Goal: Task Accomplishment & Management: Complete application form

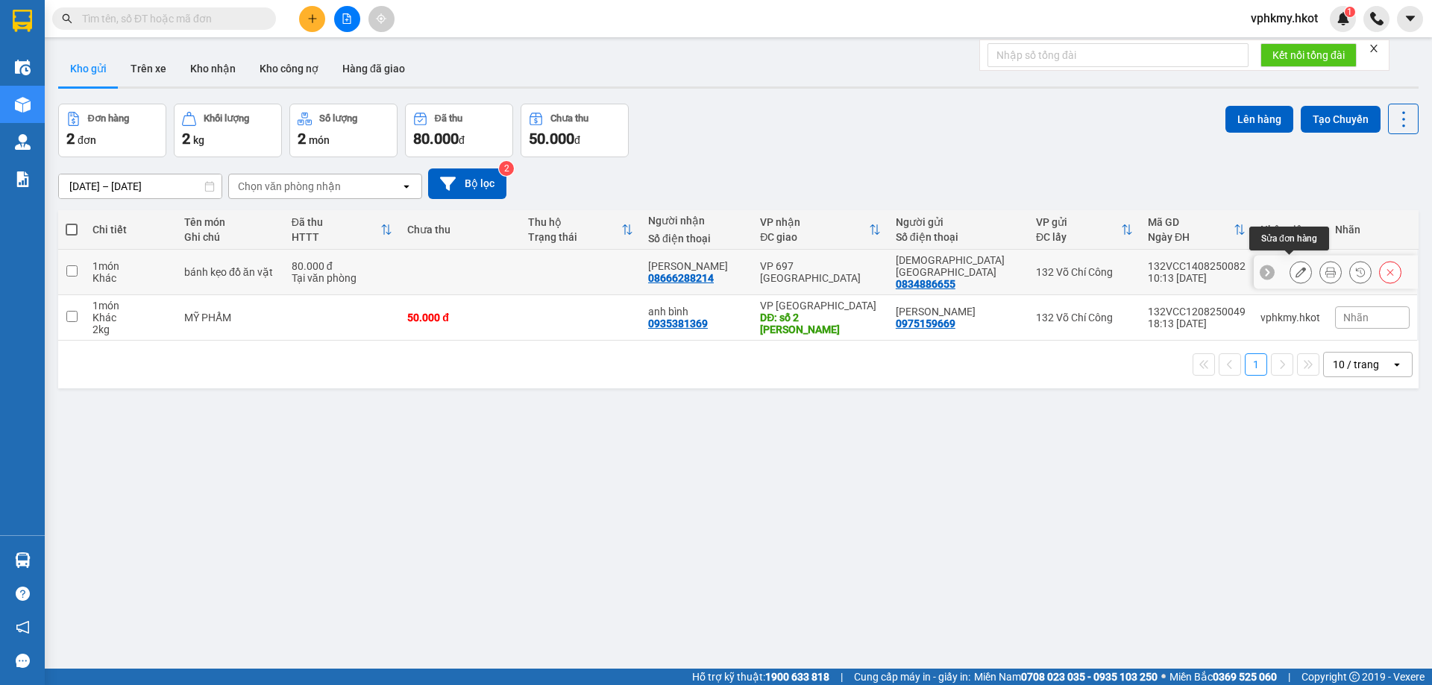
click at [1295, 261] on button at bounding box center [1300, 273] width 21 height 26
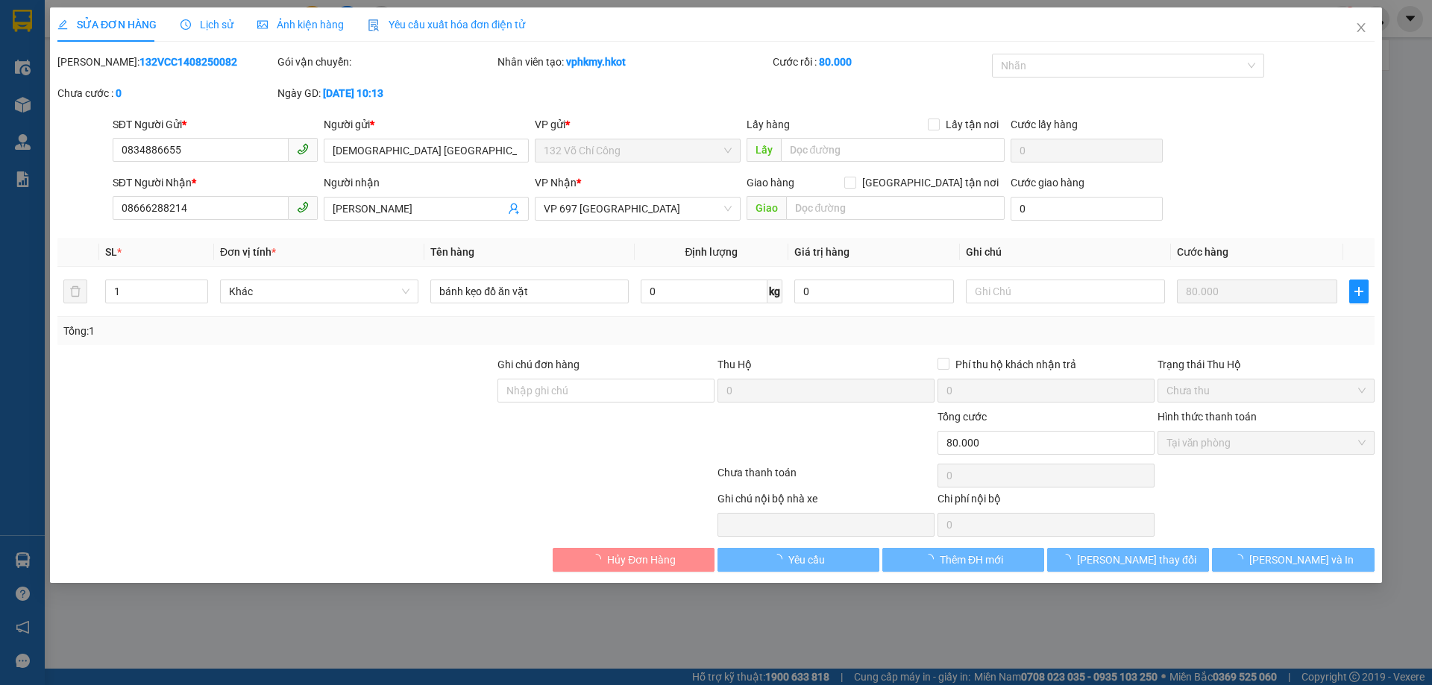
type input "0834886655"
type input "[DEMOGRAPHIC_DATA] [GEOGRAPHIC_DATA]"
type input "08666288214"
type input "[PERSON_NAME]"
type input "80.000"
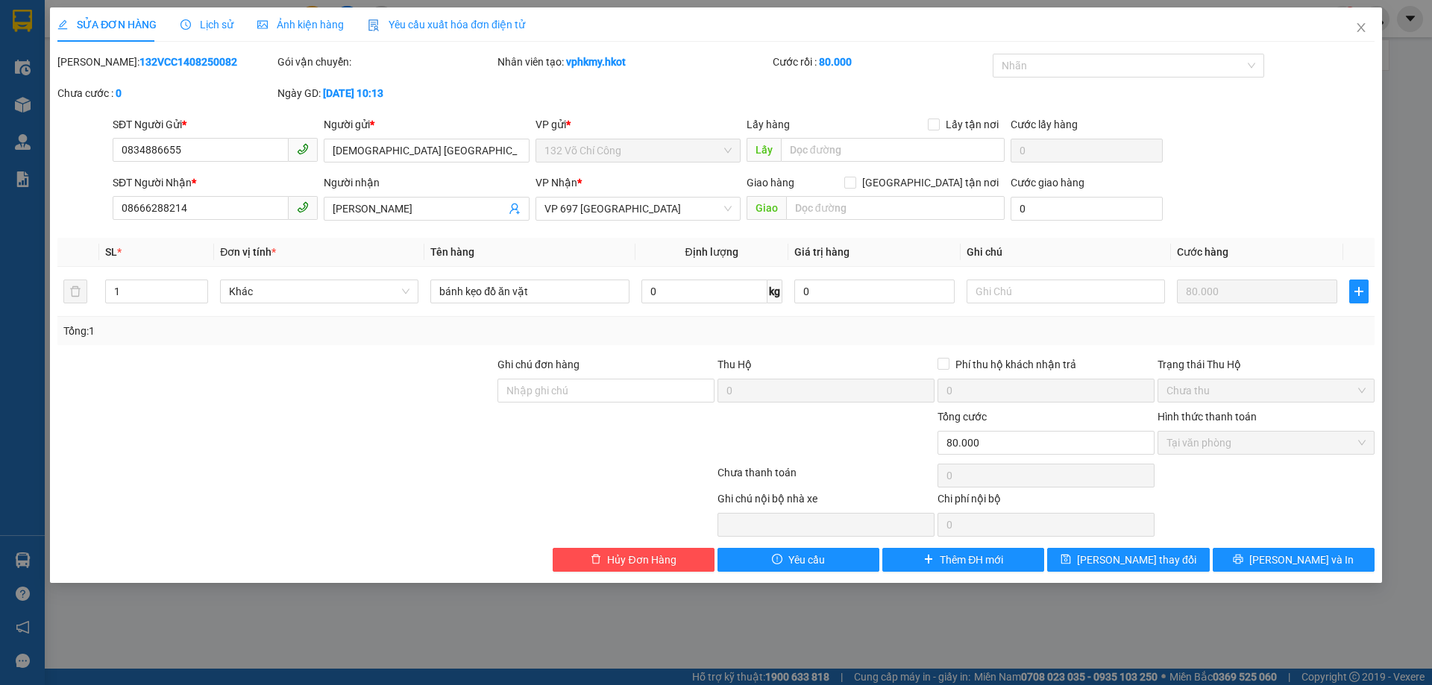
click at [179, 64] on b "132VCC1408250082" at bounding box center [188, 62] width 98 height 12
click at [172, 81] on div "[PERSON_NAME]: 132VCC1408250082" at bounding box center [166, 69] width 220 height 31
click at [151, 66] on b "132VCC1408250082" at bounding box center [188, 62] width 98 height 12
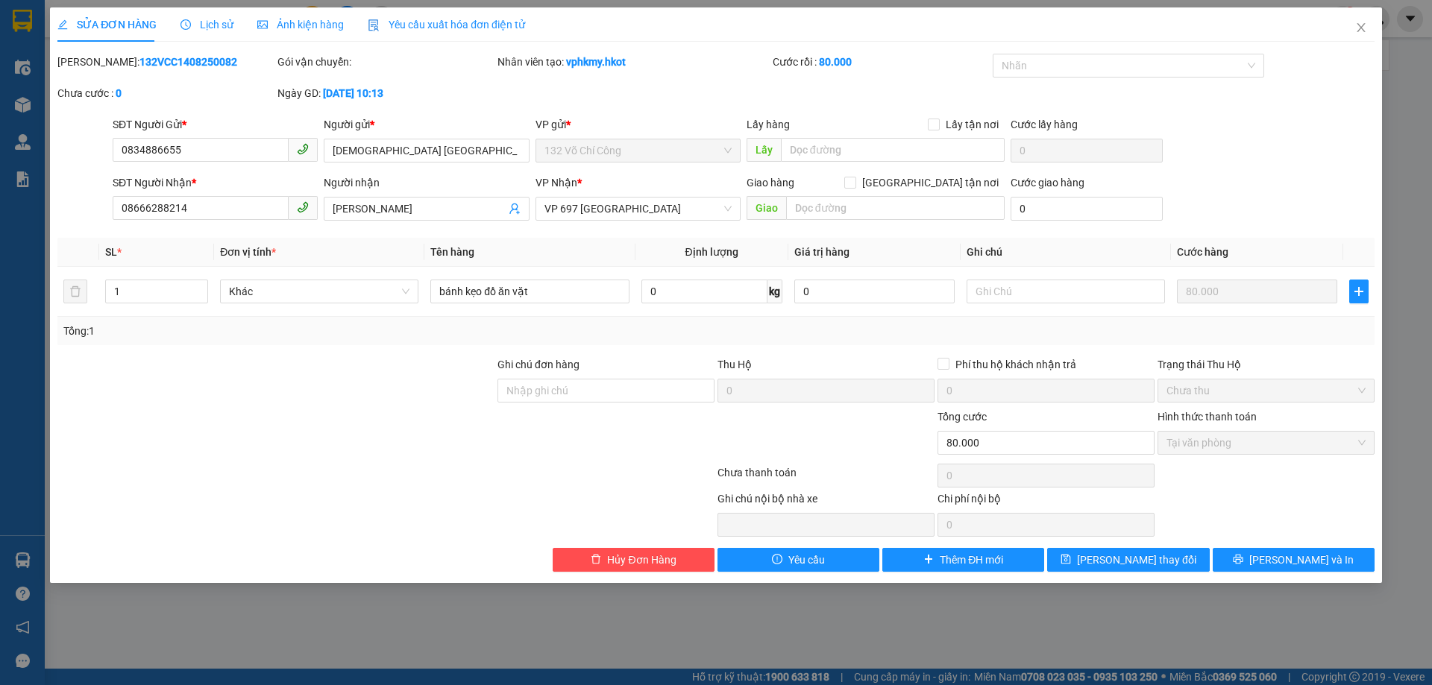
click at [151, 66] on b "132VCC1408250082" at bounding box center [188, 62] width 98 height 12
copy b "132VCC1408250082"
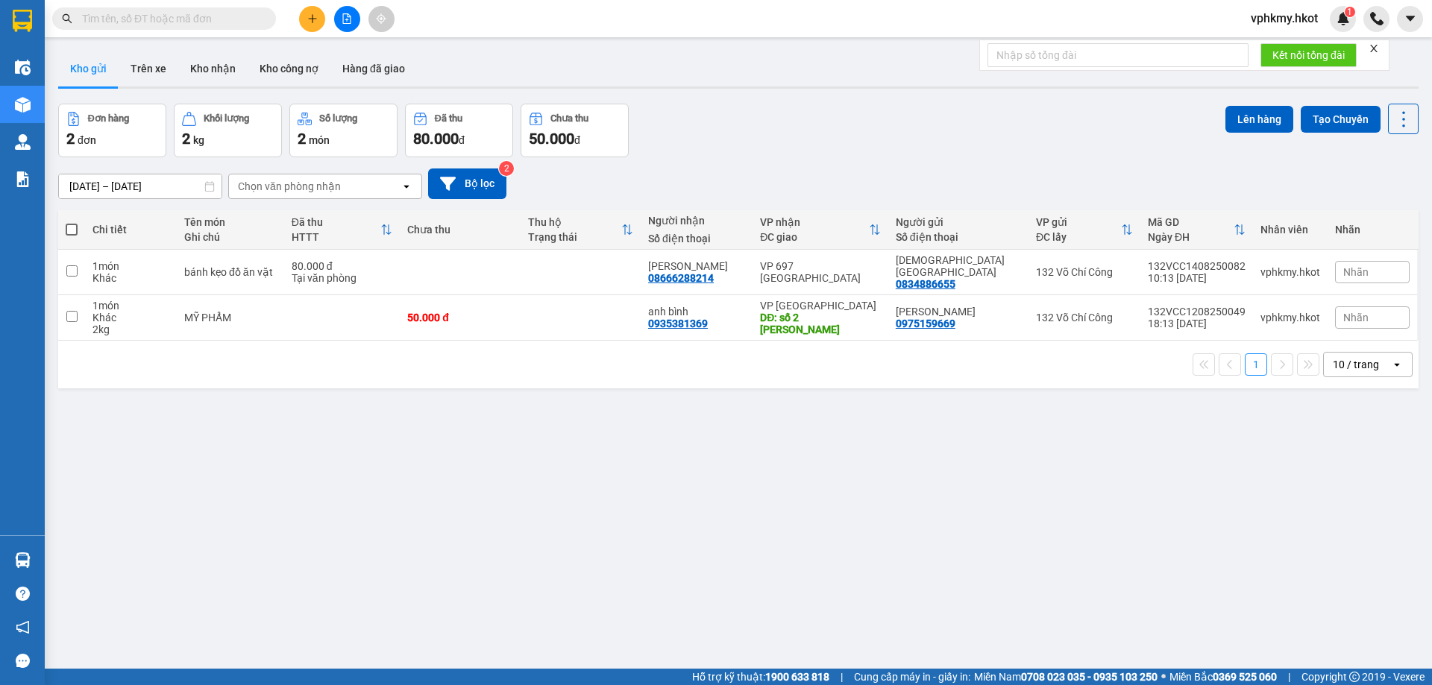
click at [158, 22] on input "text" at bounding box center [170, 18] width 176 height 16
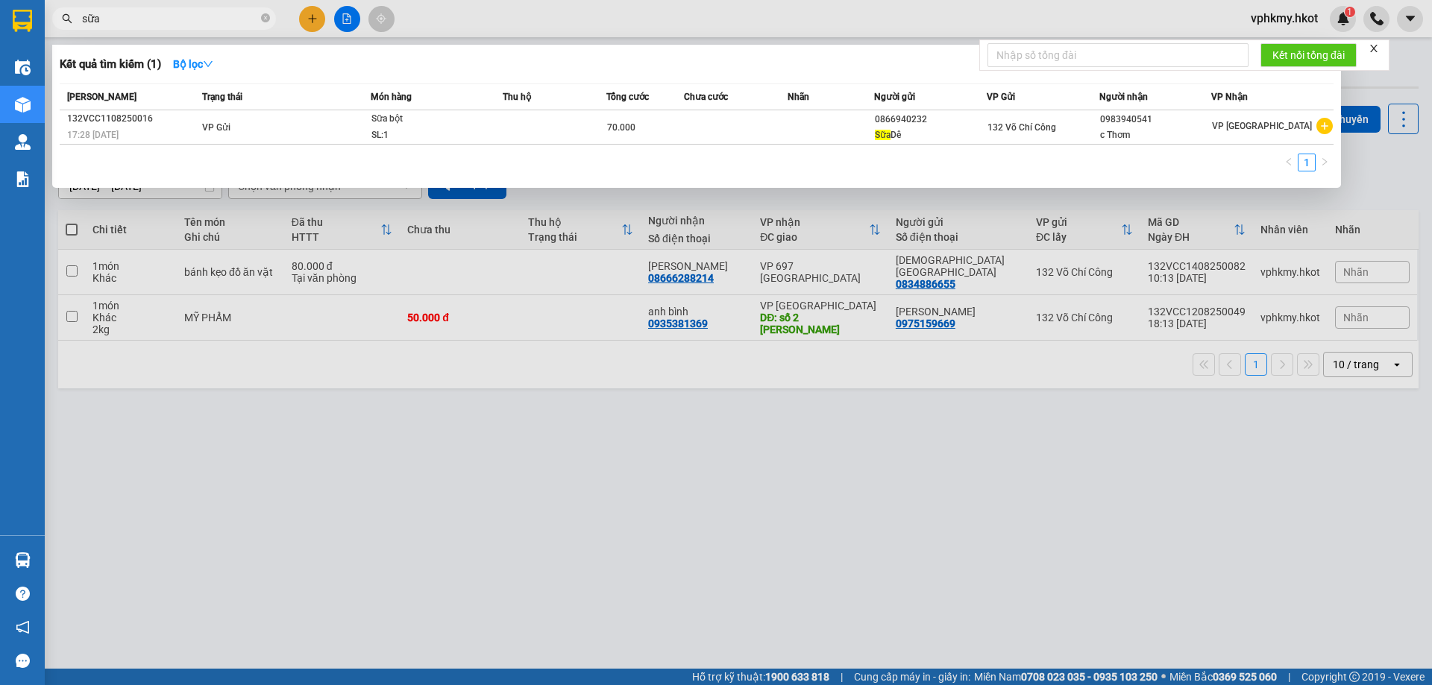
type input "sữa"
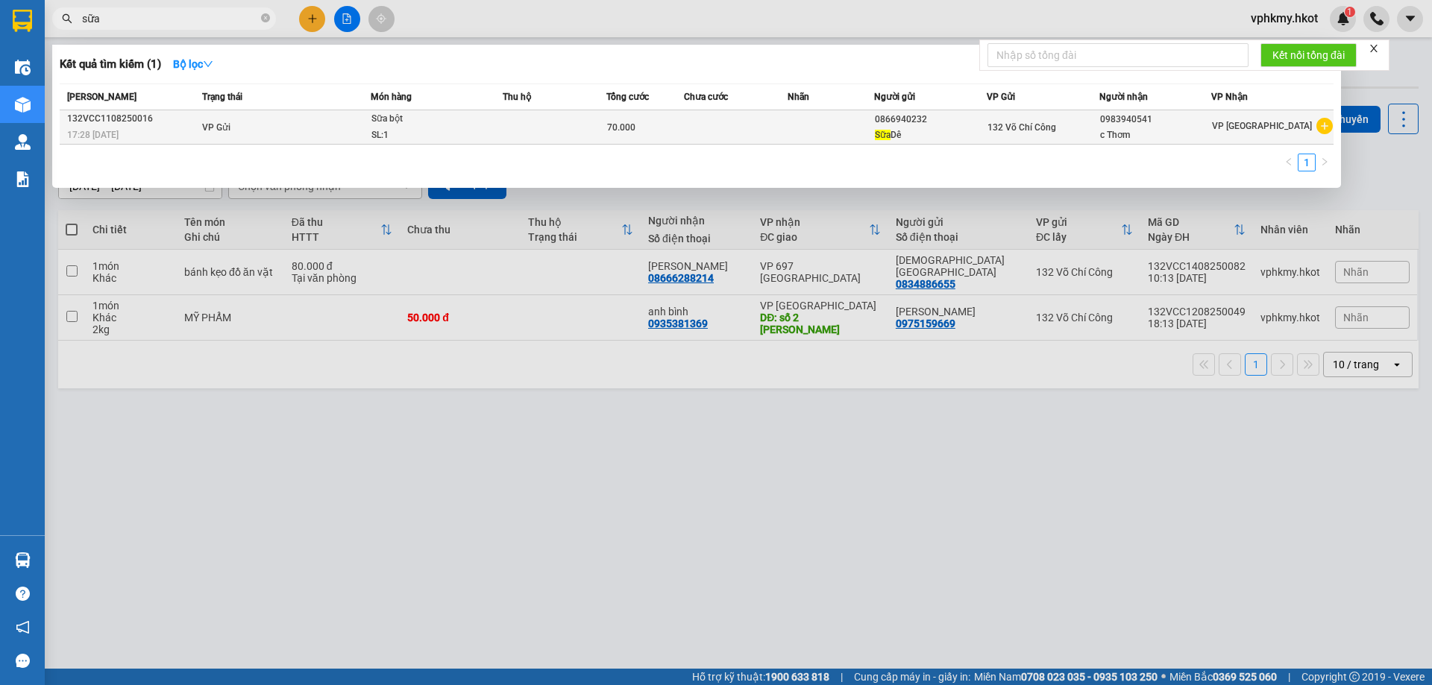
click at [95, 116] on div "132VCC1108250016" at bounding box center [132, 119] width 131 height 16
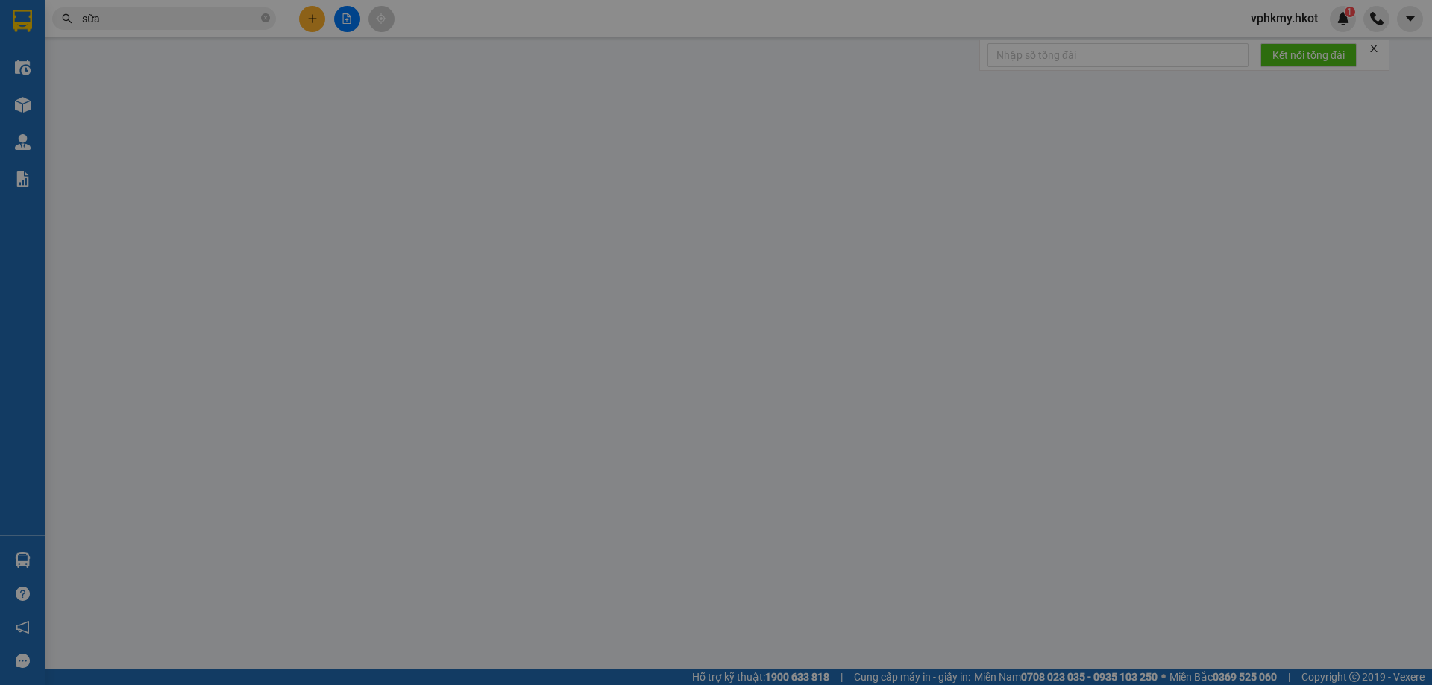
type input "0866940232"
type input "Sữa Dê"
type input "0983940541"
type input "c Thơm"
type input "70.000"
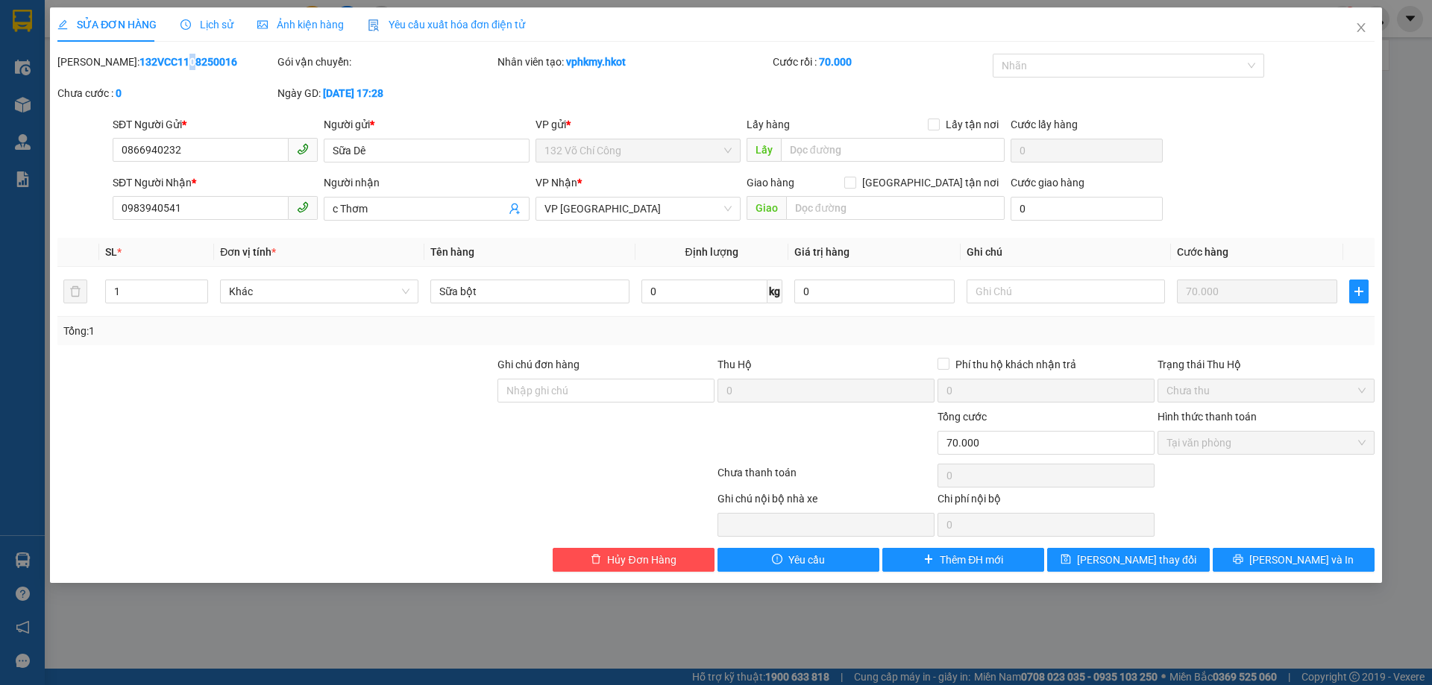
click at [142, 59] on b "132VCC1108250016" at bounding box center [188, 62] width 98 height 12
click at [159, 66] on b "132VCC1108250016" at bounding box center [188, 62] width 98 height 12
click at [201, 88] on div "Chưa cước : 0" at bounding box center [165, 93] width 217 height 16
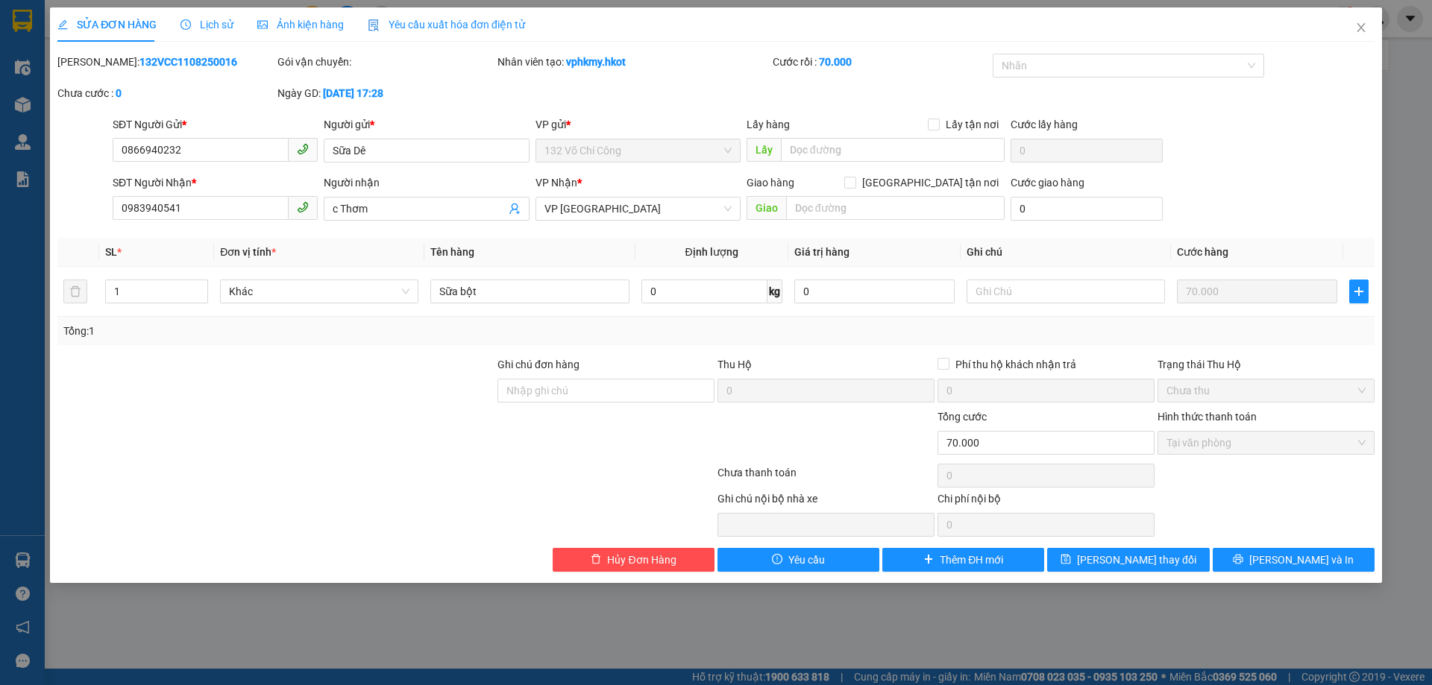
click at [183, 67] on b "132VCC1108250016" at bounding box center [188, 62] width 98 height 12
copy b "132VCC1108250016"
click at [1357, 26] on icon "close" at bounding box center [1361, 28] width 12 height 12
